Goal: Use online tool/utility: Utilize a website feature to perform a specific function

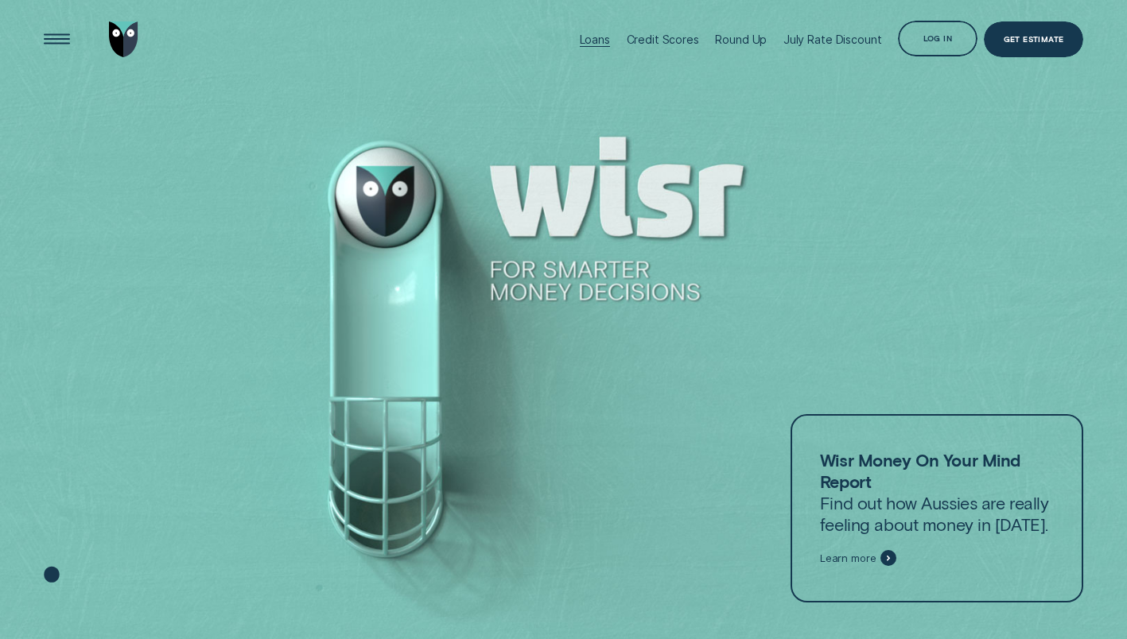
click at [610, 35] on div "Loans" at bounding box center [595, 40] width 30 height 14
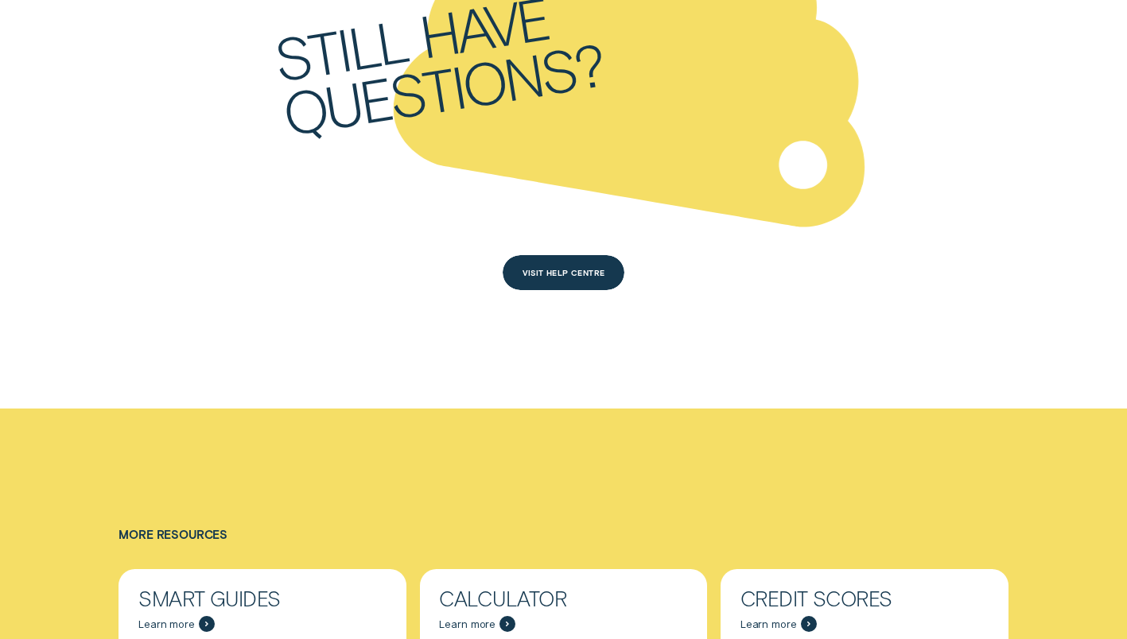
scroll to position [4607, 0]
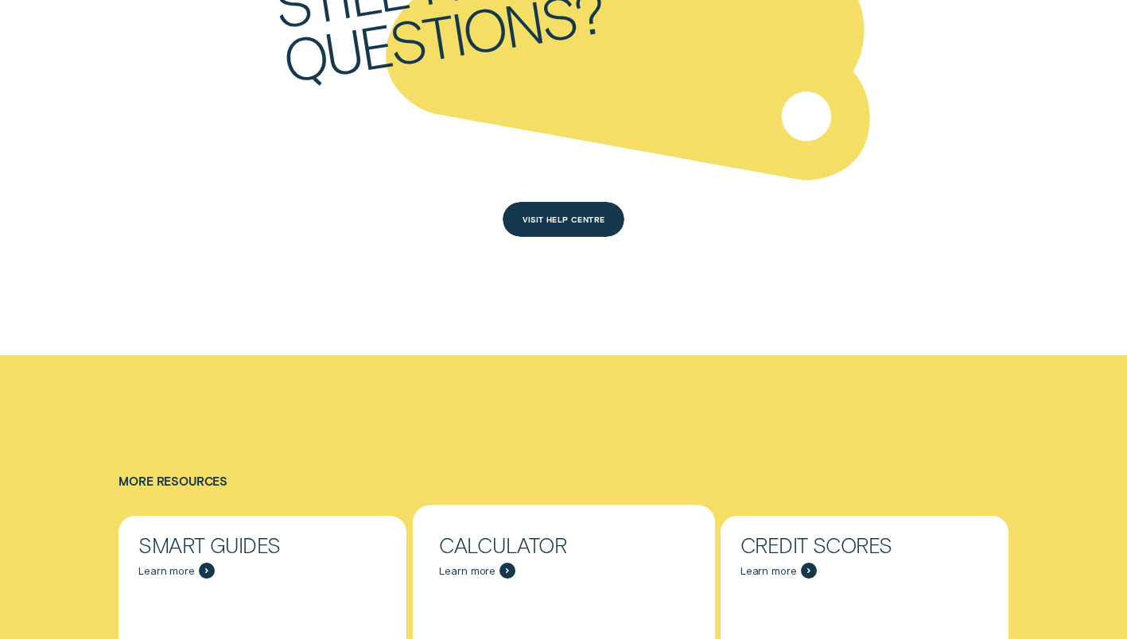
click at [517, 574] on div "Calculator Learn more" at bounding box center [564, 557] width 288 height 83
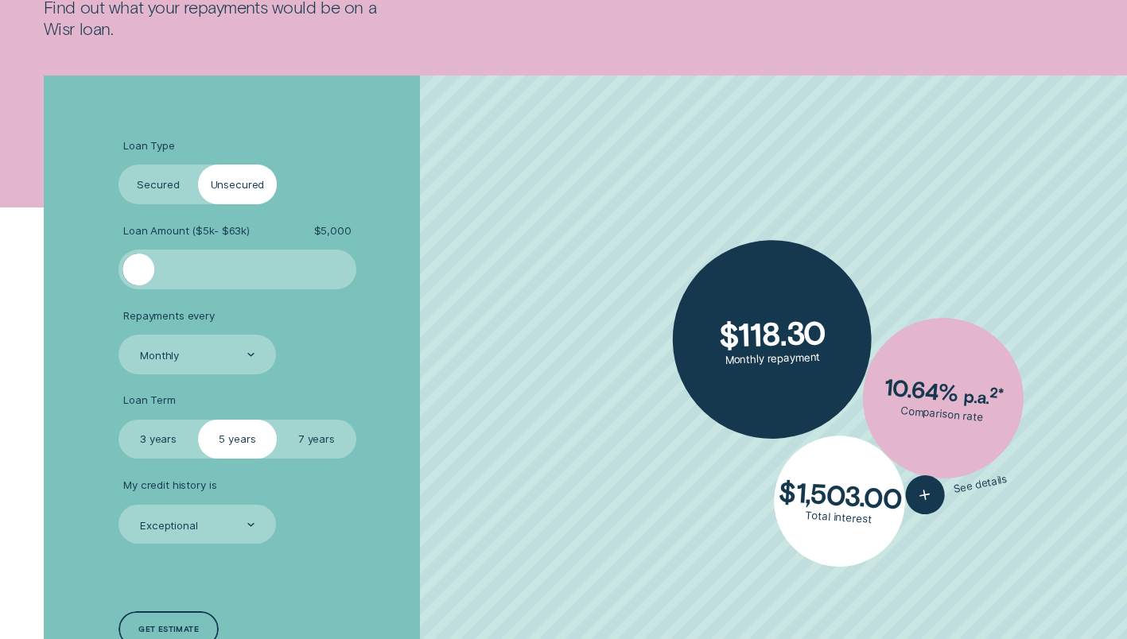
scroll to position [378, 0]
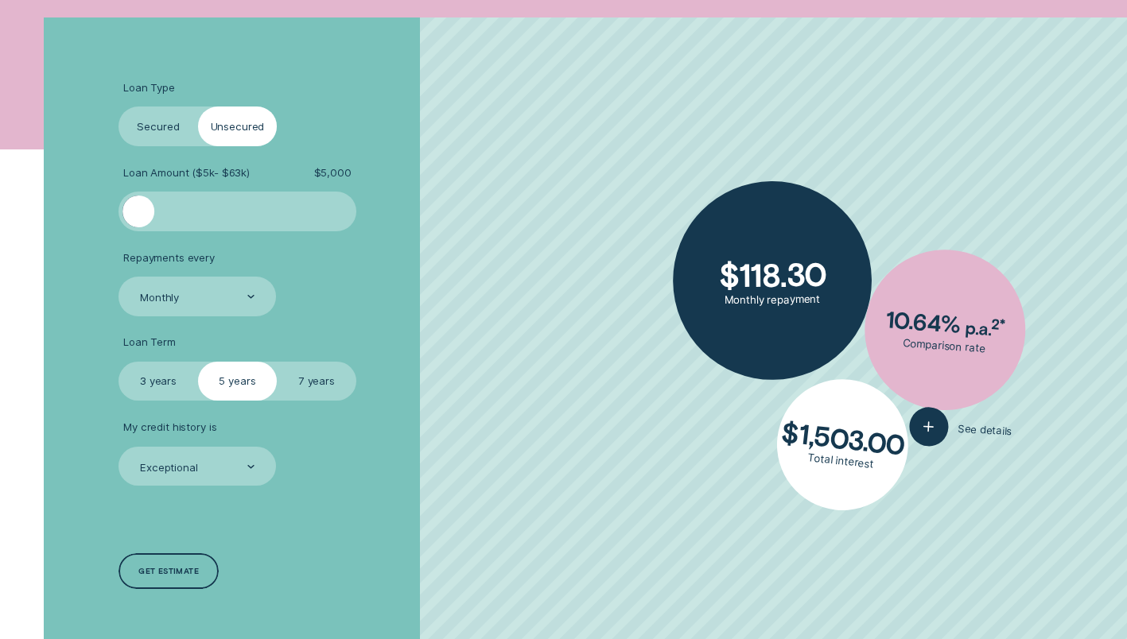
click at [158, 129] on label "Secured" at bounding box center [157, 127] width 79 height 40
click at [118, 107] on input "Secured" at bounding box center [118, 107] width 0 height 0
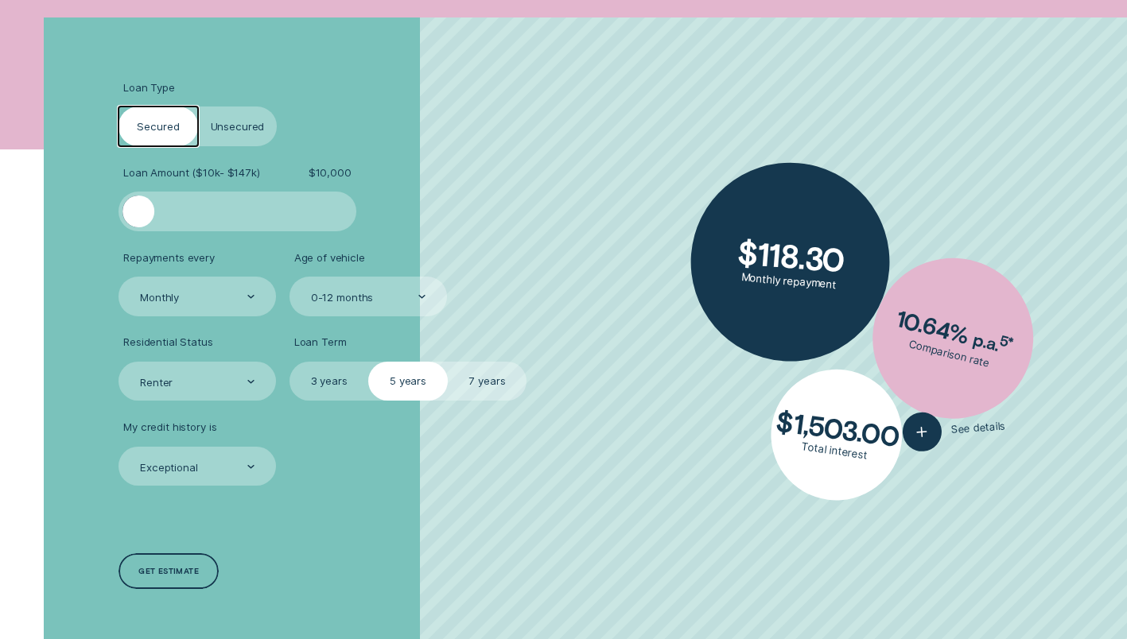
click at [210, 208] on div at bounding box center [237, 212] width 198 height 32
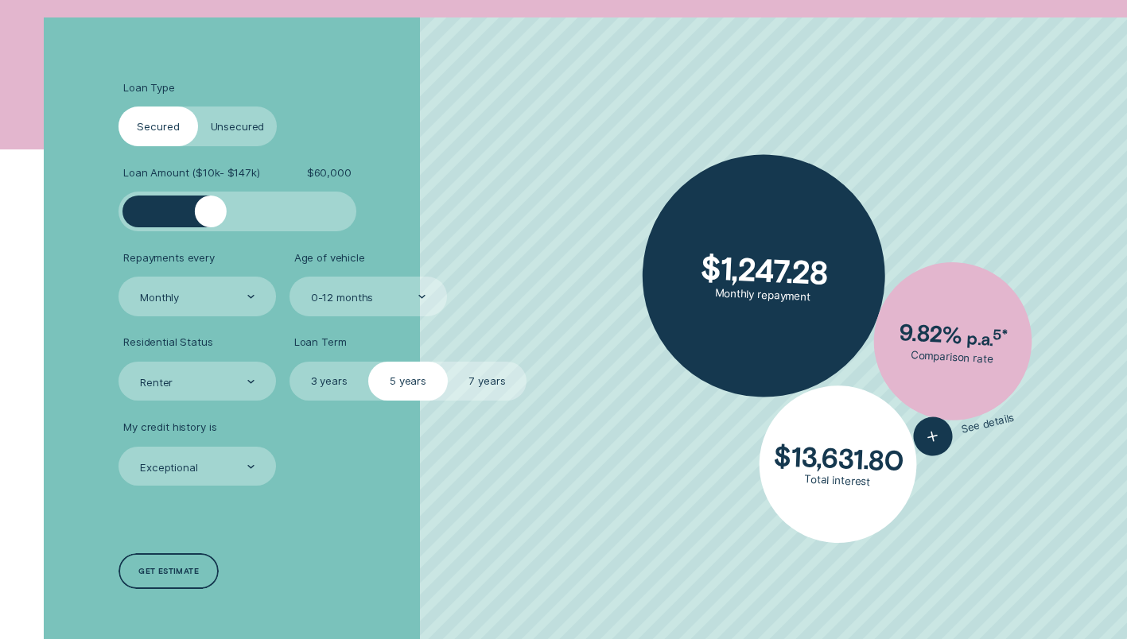
click at [448, 395] on label "7 years" at bounding box center [487, 382] width 79 height 40
click at [448, 362] on input "7 years" at bounding box center [448, 362] width 0 height 0
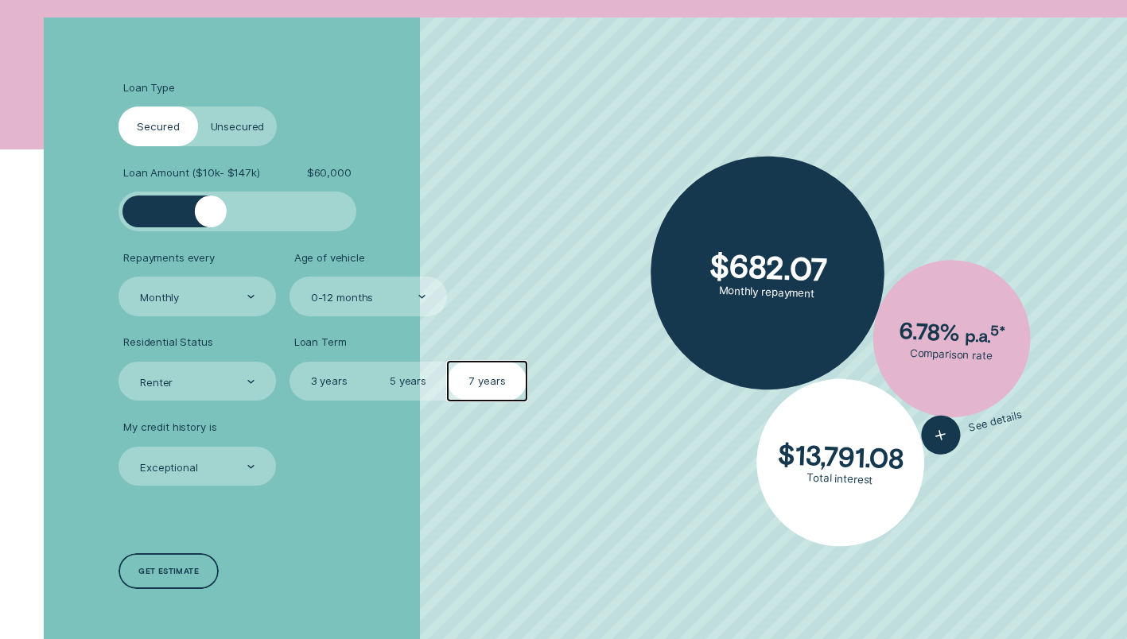
click at [474, 386] on label "7 years" at bounding box center [487, 382] width 79 height 40
click at [448, 362] on input "7 years" at bounding box center [448, 362] width 0 height 0
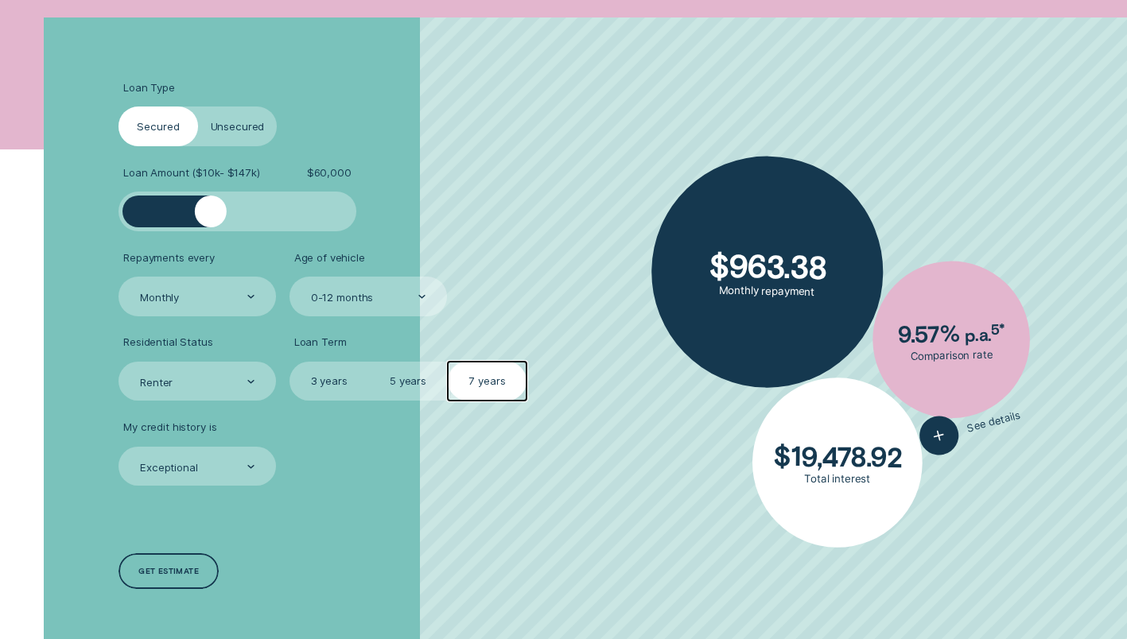
click at [252, 472] on div at bounding box center [250, 467] width 7 height 38
click at [252, 473] on div at bounding box center [250, 467] width 7 height 38
